Goal: Check status: Check status

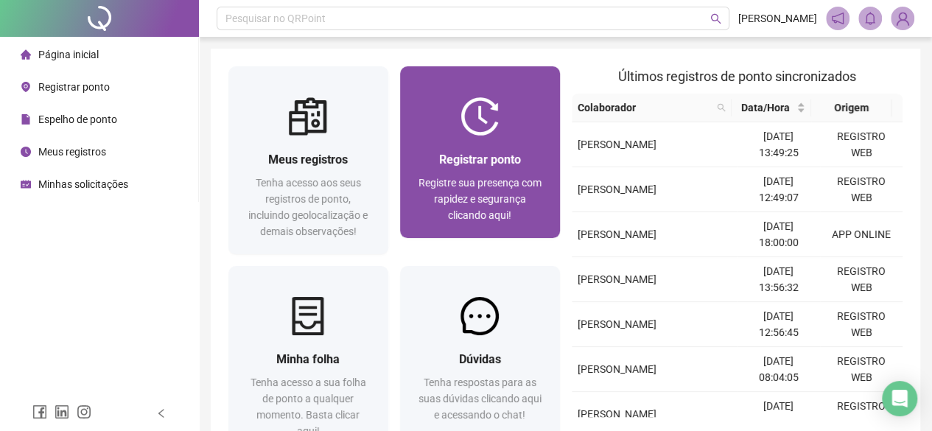
click at [458, 173] on div "Registrar ponto Registre sua presença com rapidez e segurança clicando aqui!" at bounding box center [480, 186] width 124 height 73
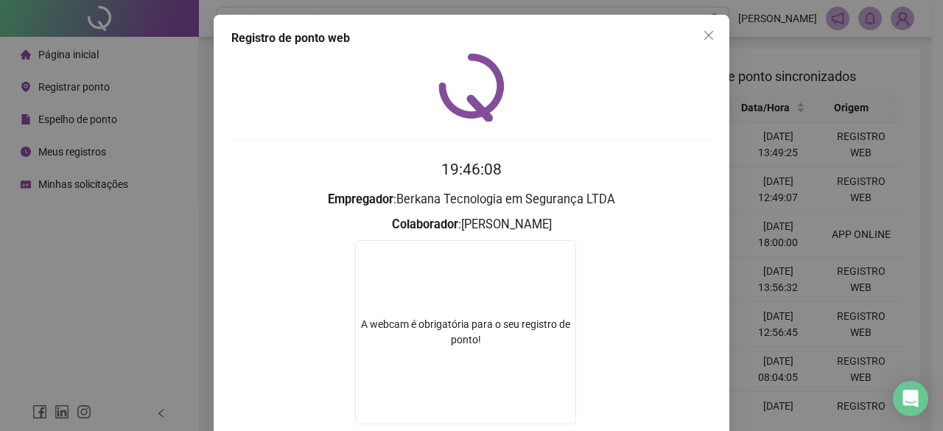
scroll to position [74, 0]
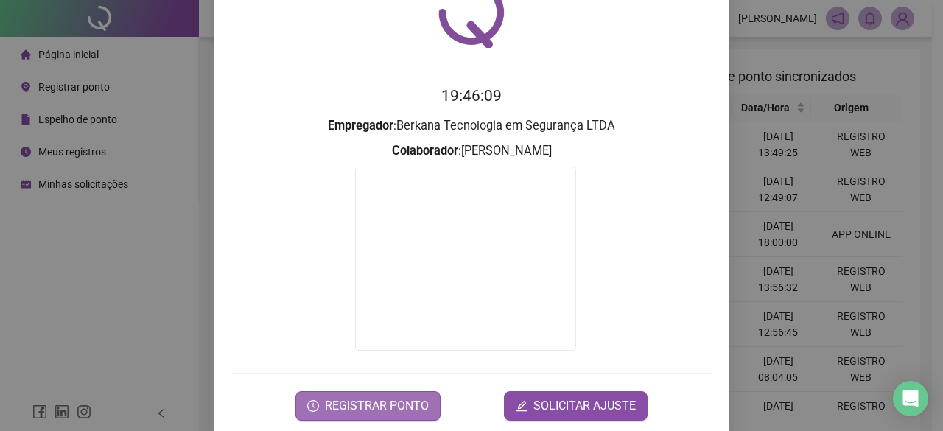
click at [386, 407] on span "REGISTRAR PONTO" at bounding box center [377, 406] width 104 height 18
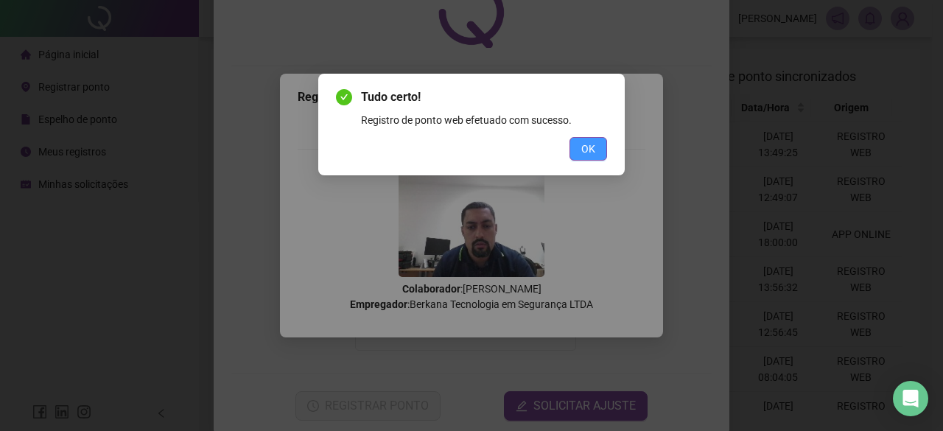
click at [582, 158] on button "OK" at bounding box center [588, 149] width 38 height 24
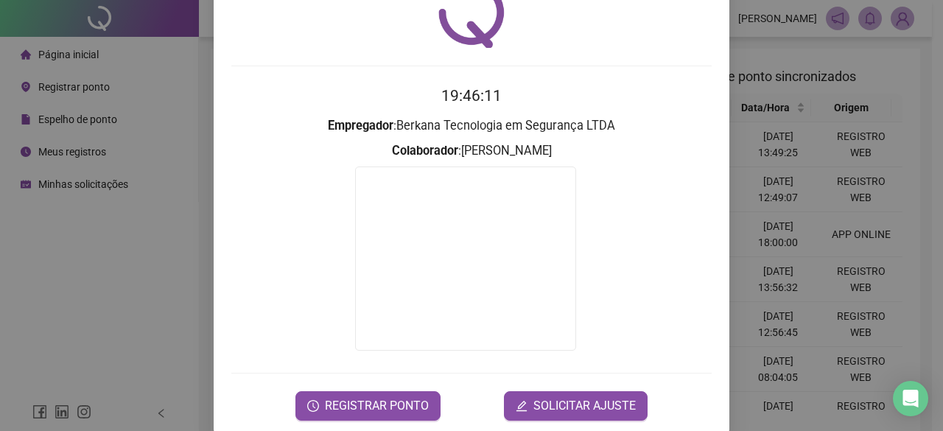
scroll to position [0, 0]
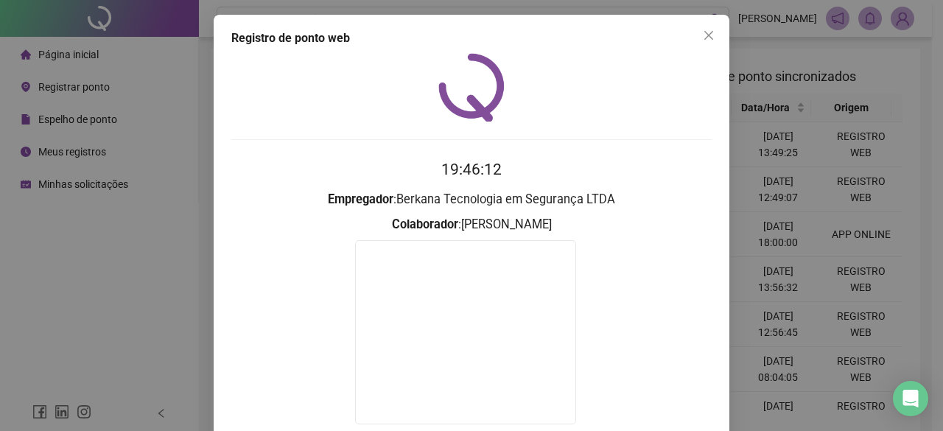
click at [710, 33] on span "Close" at bounding box center [709, 35] width 24 height 12
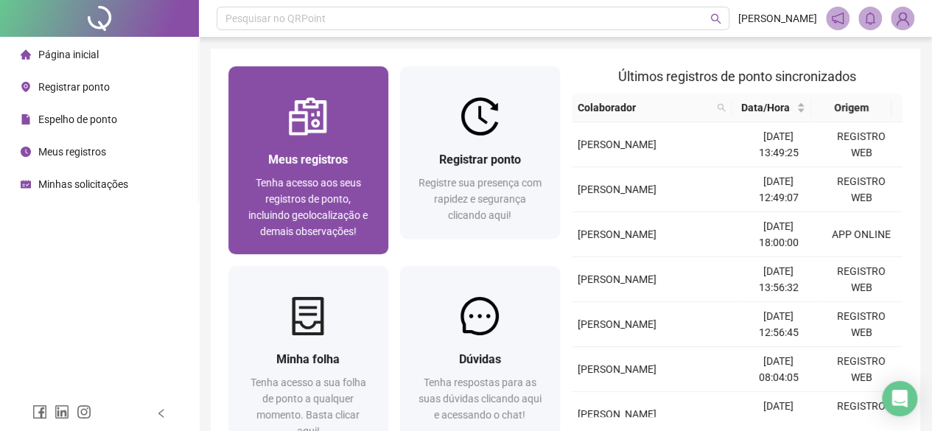
click at [272, 210] on span "Tenha acesso aos seus registros de ponto, incluindo geolocalização e demais obs…" at bounding box center [307, 207] width 119 height 60
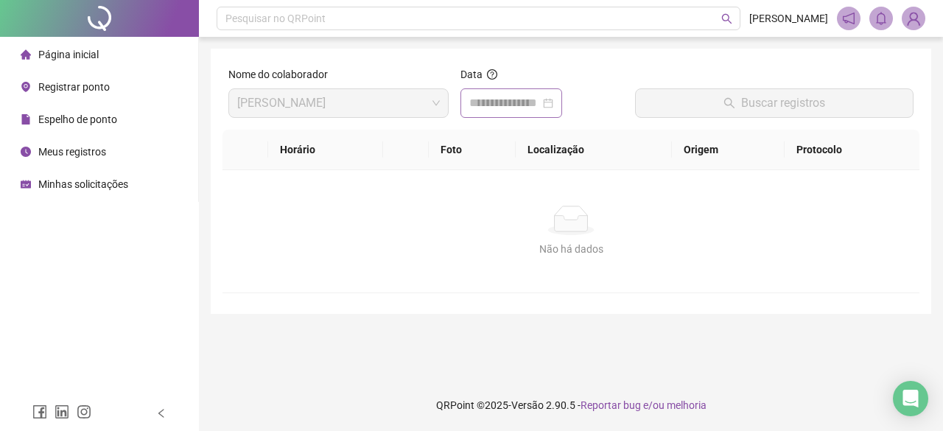
click at [553, 105] on div at bounding box center [511, 103] width 84 height 18
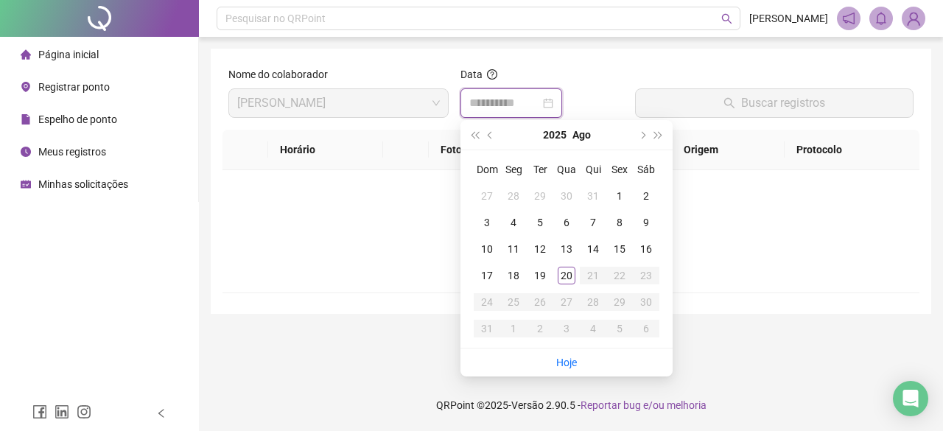
type input "**********"
click at [562, 363] on link "Hoje" at bounding box center [566, 362] width 21 height 12
type input "**********"
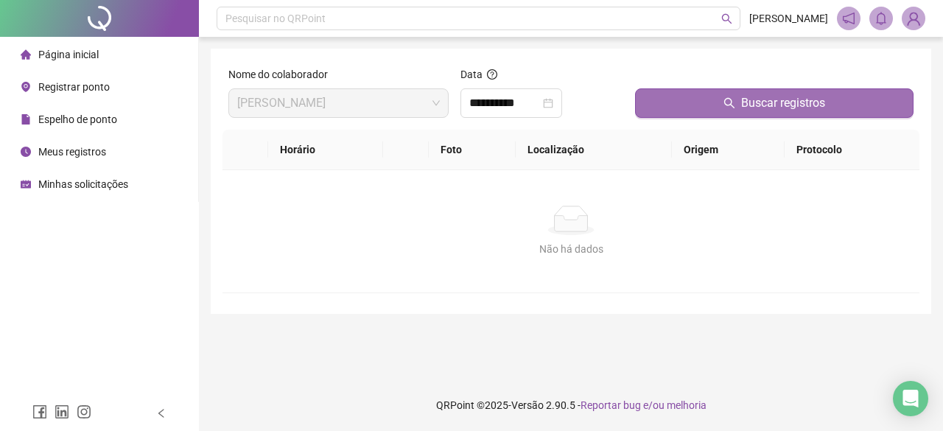
click at [710, 105] on button "Buscar registros" at bounding box center [774, 102] width 278 height 29
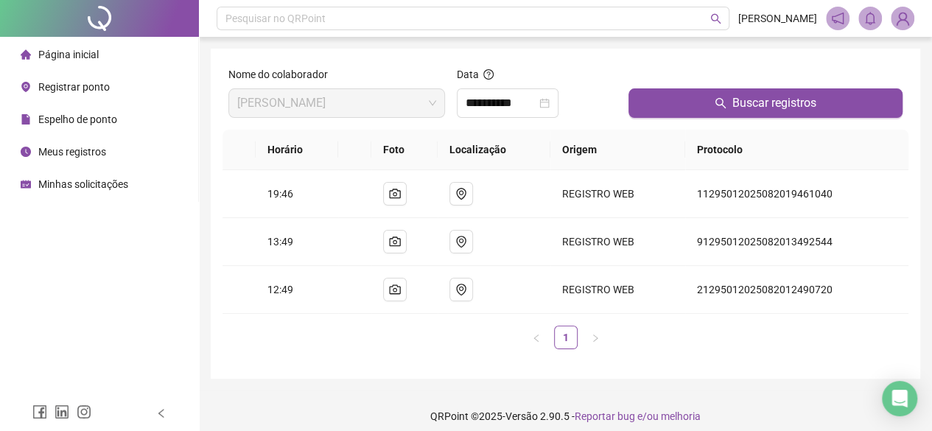
click at [898, 20] on img at bounding box center [902, 18] width 22 height 22
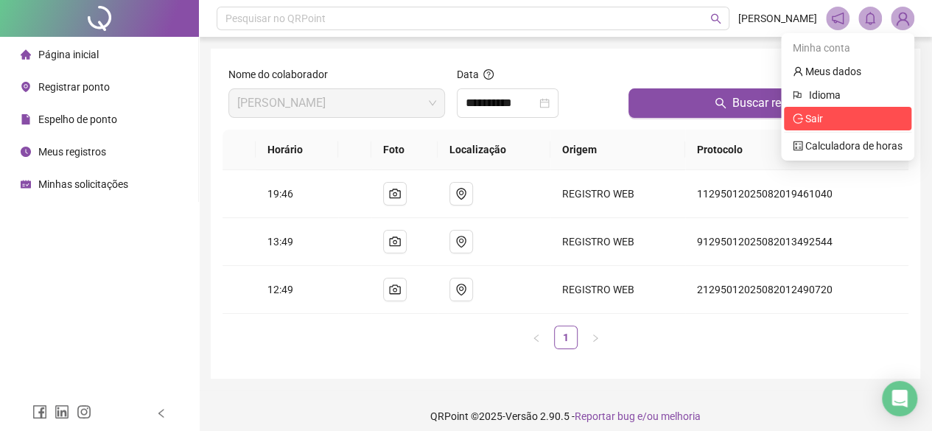
click at [811, 125] on span "Sair" at bounding box center [847, 118] width 110 height 16
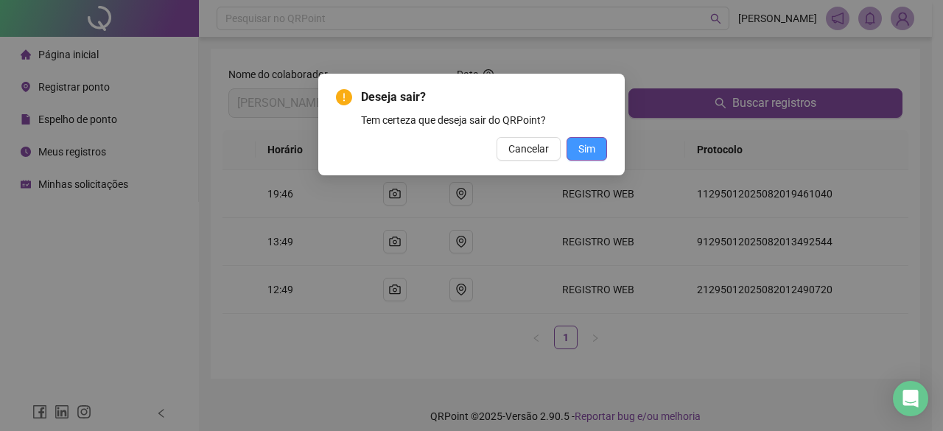
click at [594, 150] on span "Sim" at bounding box center [586, 149] width 17 height 16
